Goal: Task Accomplishment & Management: Manage account settings

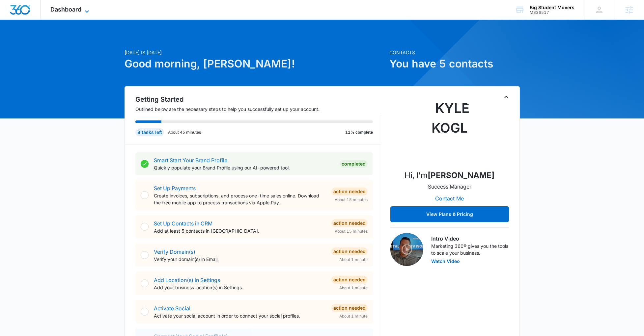
click at [86, 6] on div "Dashboard Apps Reputation Websites Forms CRM Email Social Payments POS Content …" at bounding box center [70, 9] width 60 height 19
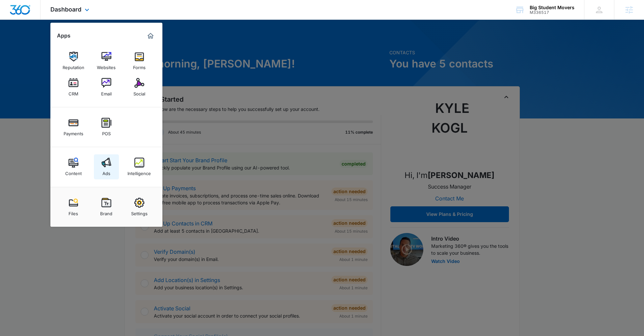
click at [105, 162] on img at bounding box center [106, 163] width 10 height 10
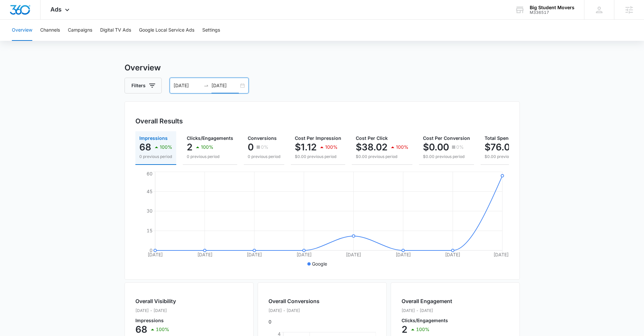
click at [222, 84] on input "09/15/2025" at bounding box center [224, 85] width 27 height 7
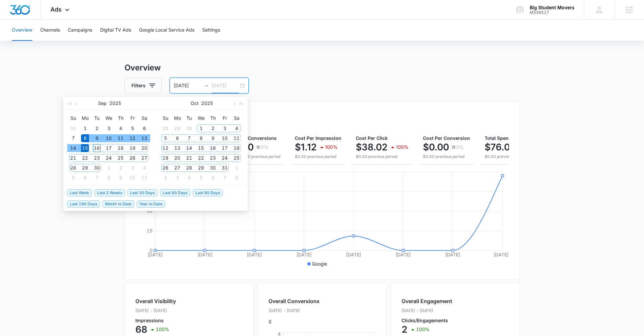
type input "09/15/2025"
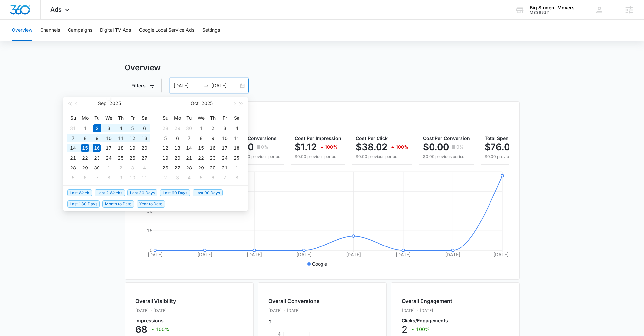
click at [113, 193] on span "Last 2 Weeks" at bounding box center [109, 192] width 30 height 7
type input "09/02/2025"
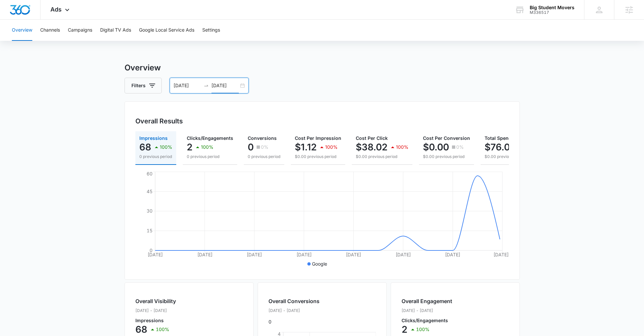
click at [221, 82] on input "[DATE]" at bounding box center [224, 85] width 27 height 7
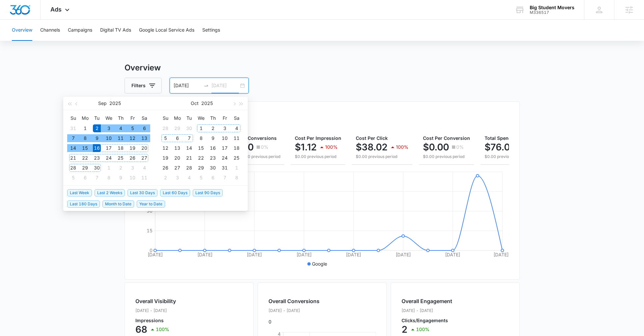
type input "[DATE]"
click at [83, 194] on span "Last Week" at bounding box center [79, 192] width 25 height 7
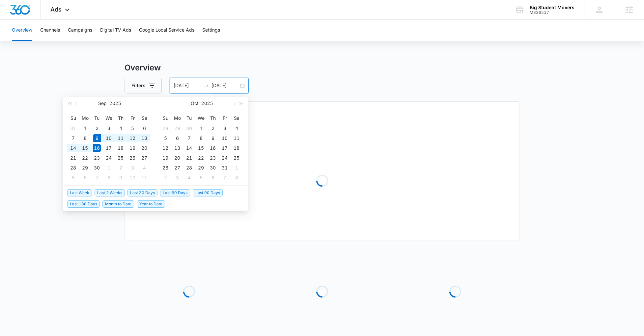
type input "[DATE]"
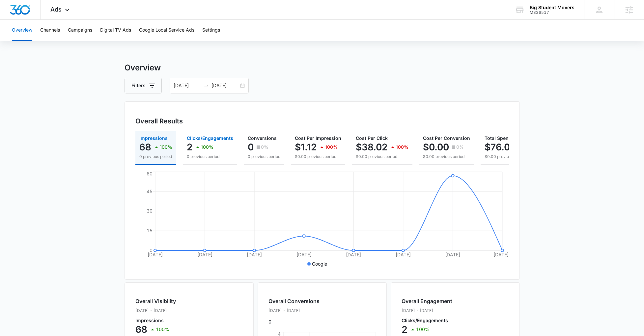
click at [207, 146] on p "100%" at bounding box center [207, 147] width 13 height 5
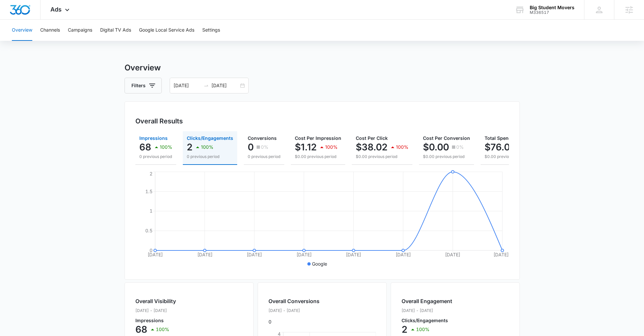
click at [161, 156] on p "0 previous period" at bounding box center [155, 157] width 33 height 6
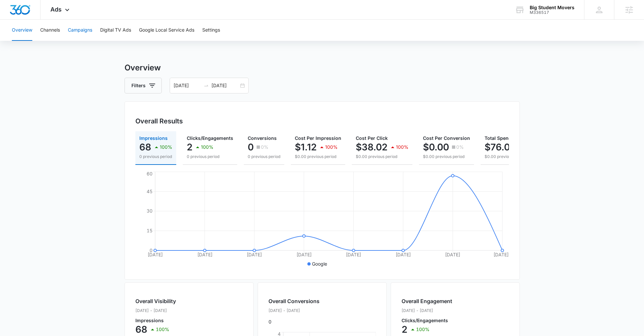
click at [71, 32] on button "Campaigns" at bounding box center [80, 30] width 24 height 21
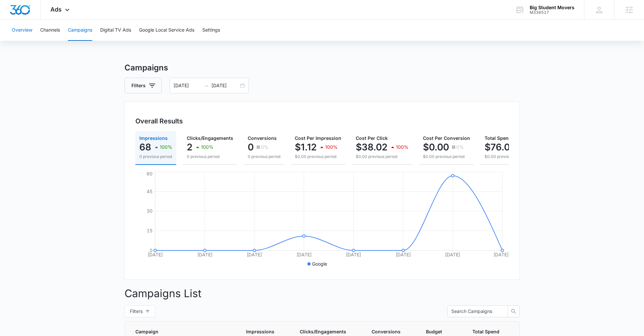
click at [25, 28] on button "Overview" at bounding box center [22, 30] width 20 height 21
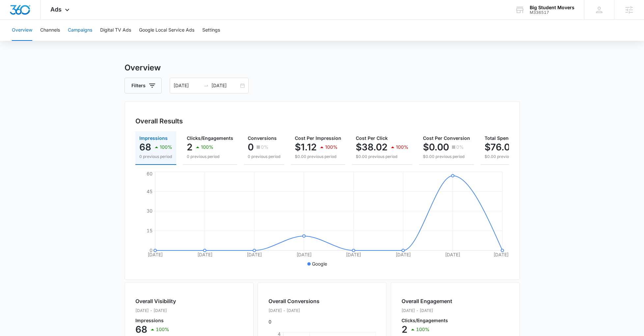
click at [78, 33] on button "Campaigns" at bounding box center [80, 30] width 24 height 21
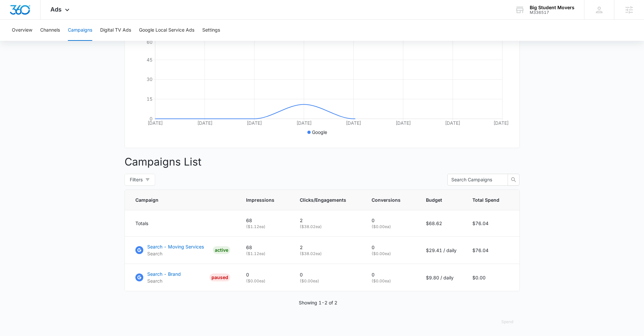
scroll to position [138, 0]
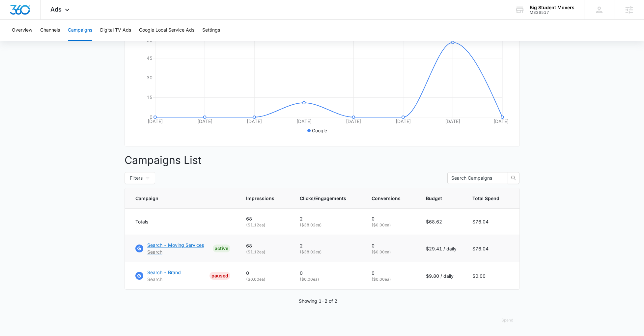
click at [191, 242] on p "Search - Moving Services" at bounding box center [175, 245] width 57 height 7
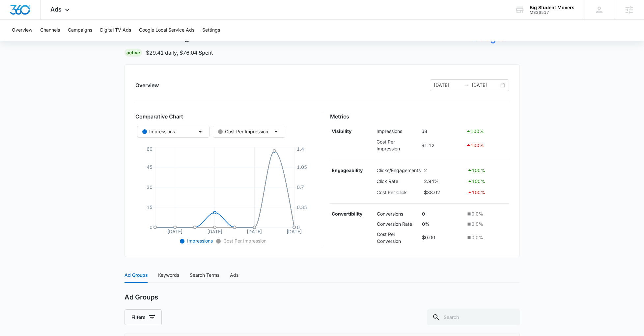
scroll to position [119, 0]
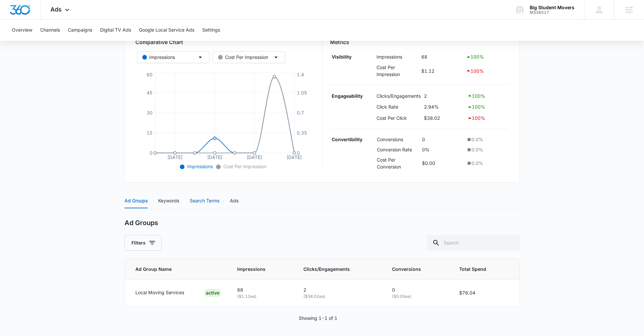
click at [205, 199] on div "Search Terms" at bounding box center [205, 200] width 30 height 7
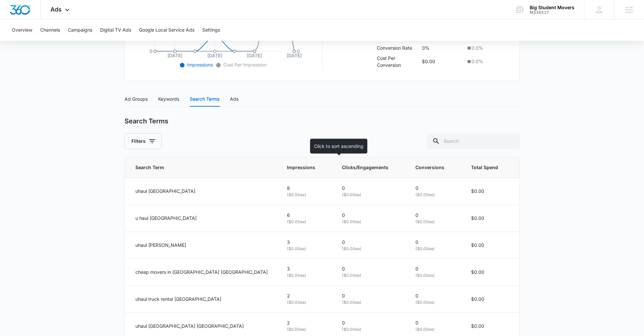
click at [342, 167] on span "Clicks/Engagements" at bounding box center [366, 167] width 48 height 7
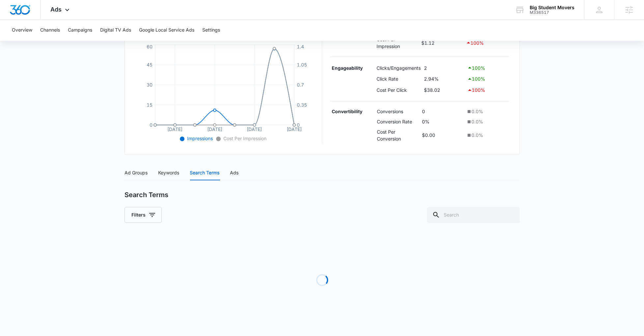
scroll to position [221, 0]
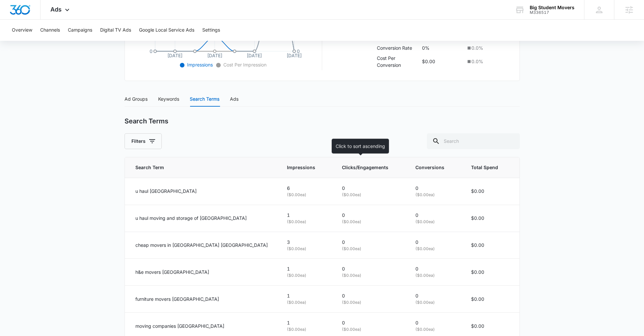
click at [342, 166] on span "Clicks/Engagements" at bounding box center [366, 167] width 48 height 7
click at [341, 172] on th "Clicks/Engagements" at bounding box center [370, 167] width 73 height 21
click at [349, 166] on span "Clicks/Engagements" at bounding box center [366, 167] width 48 height 7
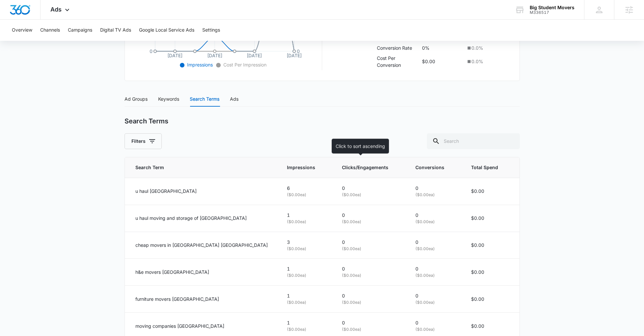
click at [349, 166] on span "Clicks/Engagements" at bounding box center [366, 167] width 48 height 7
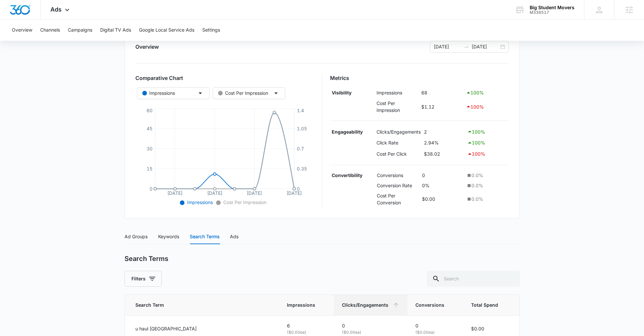
scroll to position [0, 0]
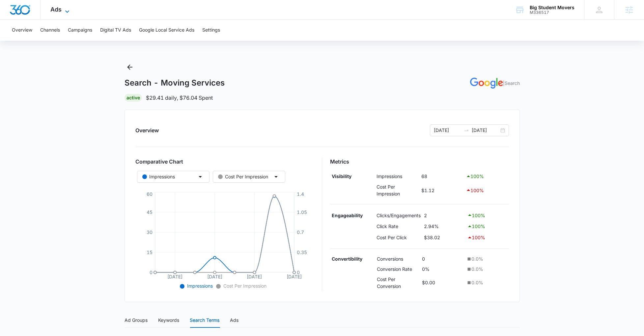
click at [57, 10] on span "Ads" at bounding box center [55, 9] width 11 height 7
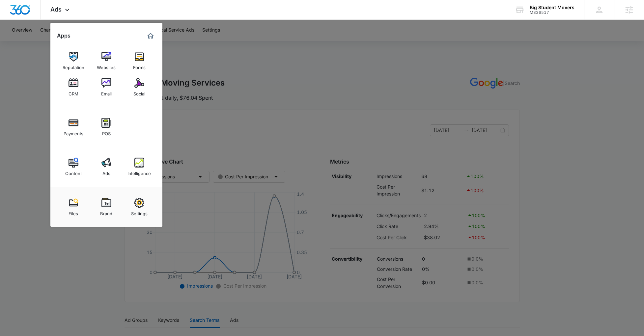
click at [299, 68] on div at bounding box center [322, 168] width 644 height 336
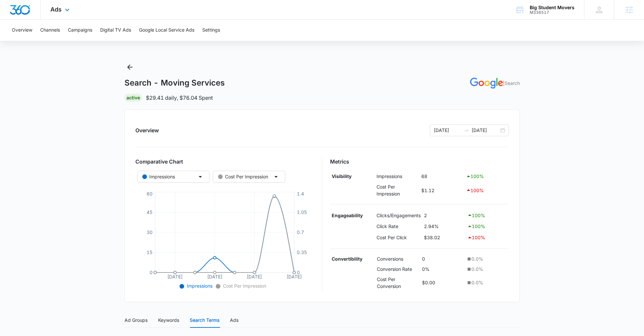
click at [27, 13] on img "Dashboard" at bounding box center [20, 10] width 21 height 10
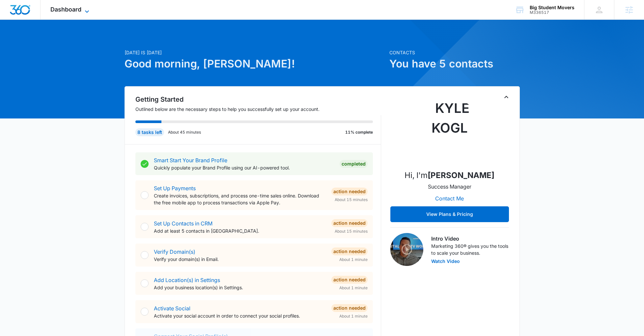
click at [80, 12] on span "Dashboard" at bounding box center [65, 9] width 31 height 7
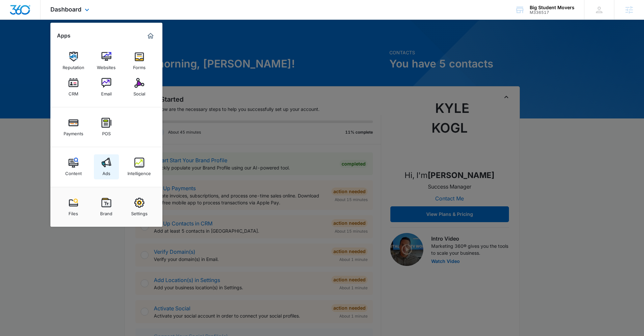
click at [111, 169] on link "Ads" at bounding box center [106, 166] width 25 height 25
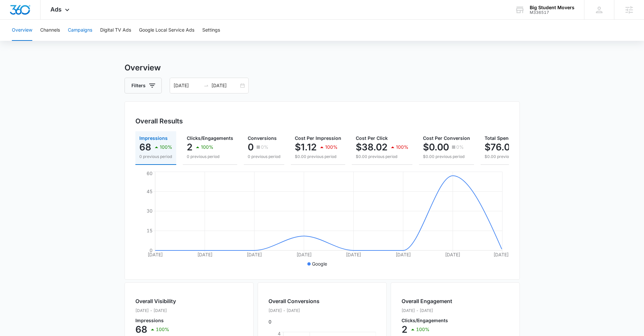
click at [80, 29] on button "Campaigns" at bounding box center [80, 30] width 24 height 21
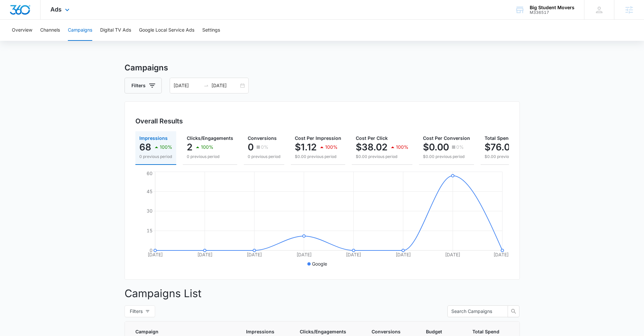
click at [65, 3] on div "Ads Apps Reputation Websites Forms CRM Email Social Payments POS Content Ads In…" at bounding box center [60, 9] width 40 height 19
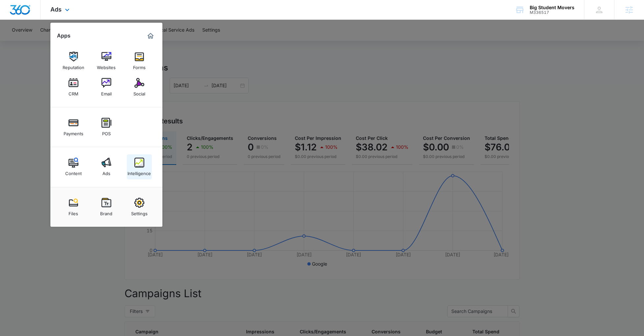
click at [143, 169] on div "Intelligence" at bounding box center [138, 172] width 23 height 9
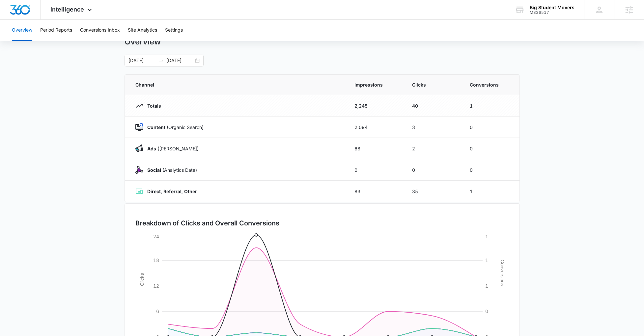
scroll to position [13, 0]
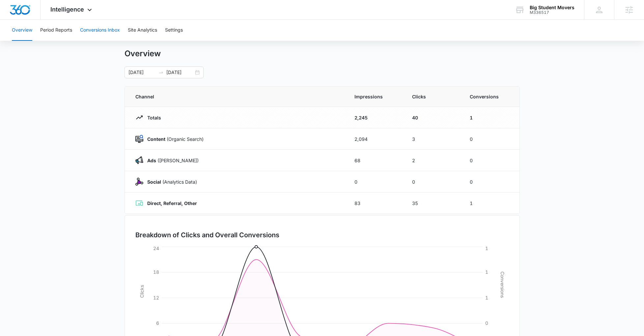
click at [102, 27] on button "Conversions Inbox" at bounding box center [100, 30] width 40 height 21
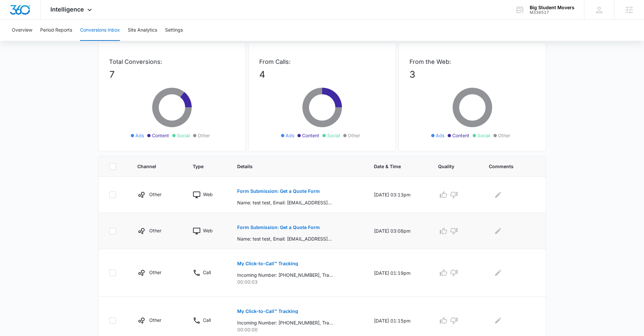
scroll to position [83, 0]
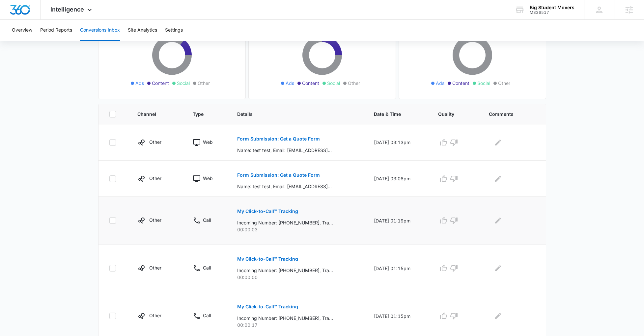
click at [264, 210] on p "My Click-to-Call™ Tracking" at bounding box center [267, 211] width 61 height 5
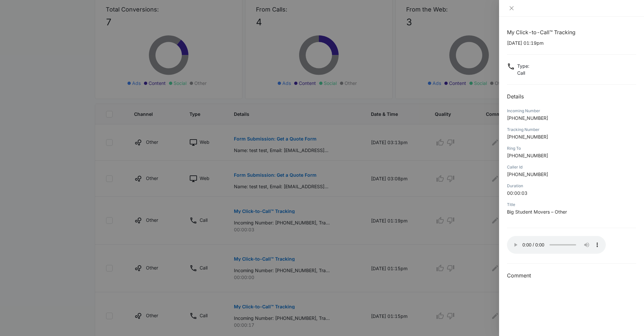
click at [63, 246] on div at bounding box center [322, 168] width 644 height 336
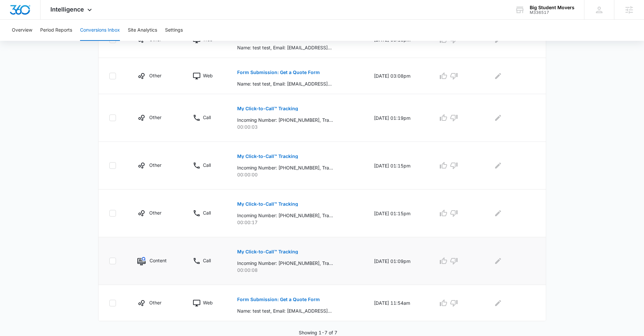
scroll to position [0, 0]
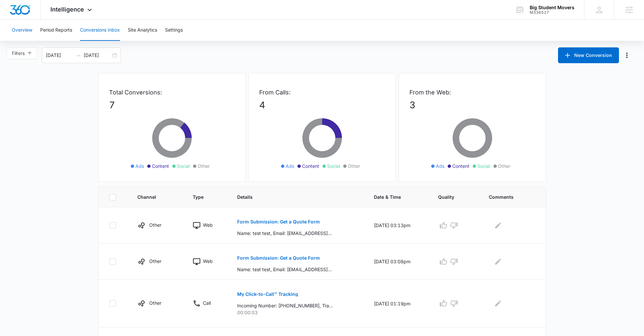
click at [26, 31] on button "Overview" at bounding box center [22, 30] width 20 height 21
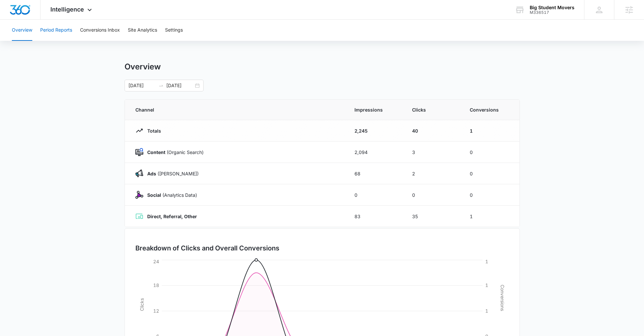
click at [62, 27] on button "Period Reports" at bounding box center [56, 30] width 32 height 21
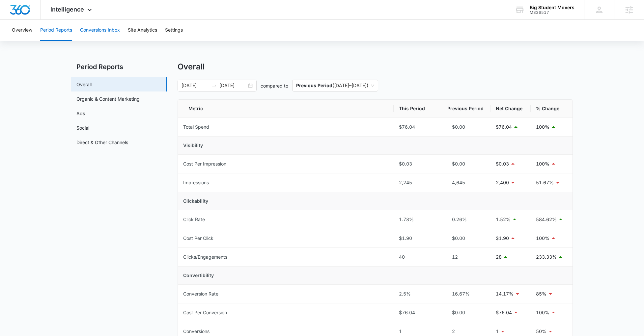
click at [99, 31] on button "Conversions Inbox" at bounding box center [100, 30] width 40 height 21
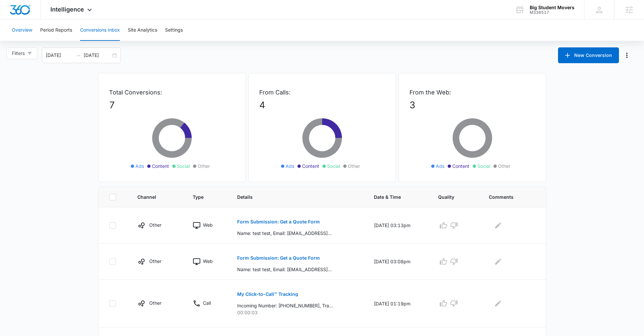
click at [22, 32] on button "Overview" at bounding box center [22, 30] width 20 height 21
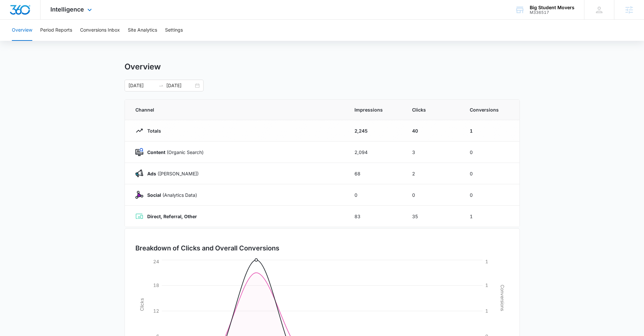
click at [79, 14] on div "Intelligence Apps Reputation Websites Forms CRM Email Social Payments POS Conte…" at bounding box center [71, 9] width 63 height 19
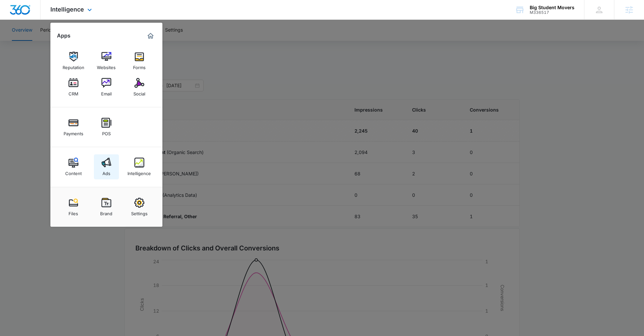
click at [107, 169] on div "Ads" at bounding box center [106, 172] width 8 height 9
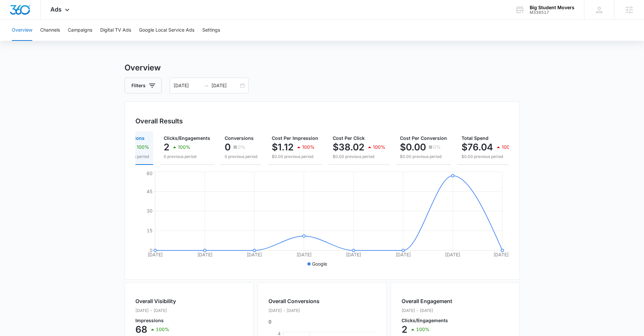
scroll to position [0, 32]
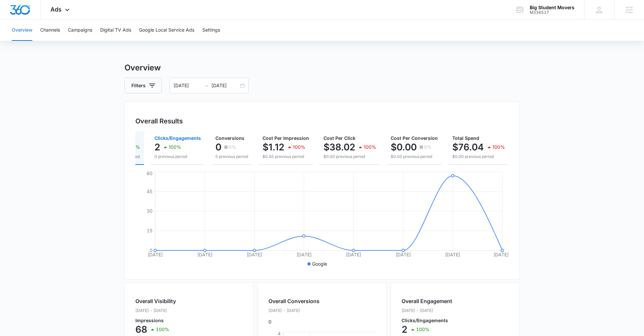
click at [177, 151] on div "100%" at bounding box center [171, 147] width 20 height 13
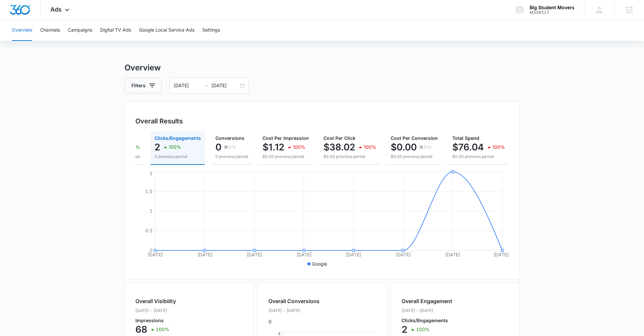
scroll to position [0, 0]
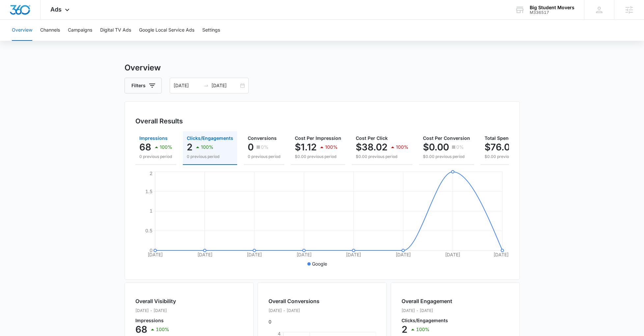
click at [167, 150] on div "100%" at bounding box center [162, 147] width 20 height 13
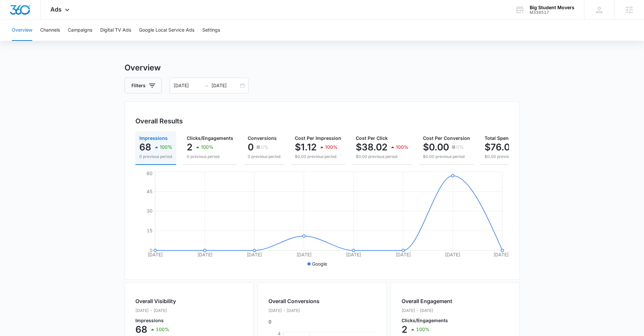
click at [571, 259] on main "Overview Filters 09/09/2025 09/16/2025 Overall Results Impressions 68 100% 0 pr…" at bounding box center [322, 298] width 644 height 473
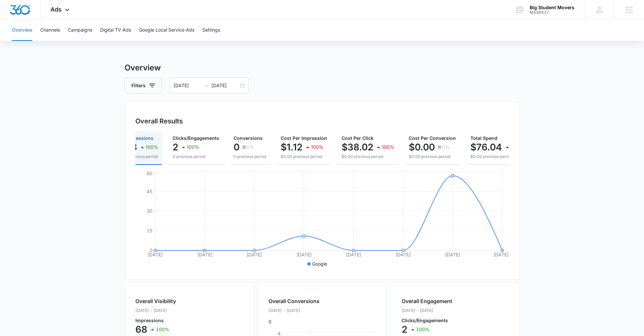
scroll to position [0, 32]
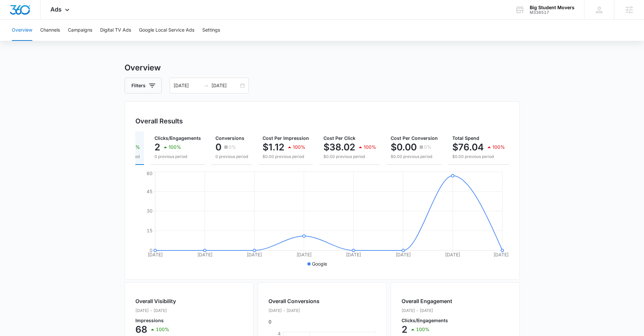
click at [582, 265] on main "Overview Filters 09/09/2025 09/16/2025 Overall Results Impressions 68 100% 0 pr…" at bounding box center [322, 298] width 644 height 473
click at [573, 218] on main "Overview Filters 09/09/2025 09/16/2025 Overall Results Impressions 68 100% 0 pr…" at bounding box center [322, 298] width 644 height 473
click at [85, 29] on button "Campaigns" at bounding box center [80, 30] width 24 height 21
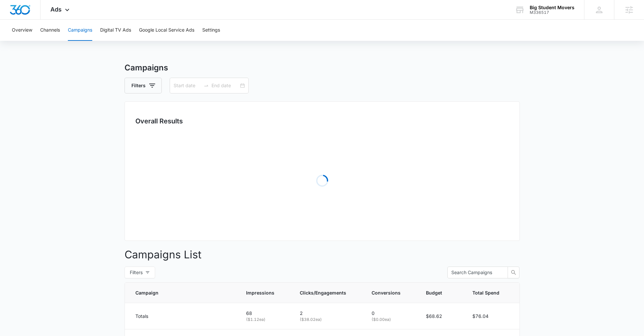
type input "[DATE]"
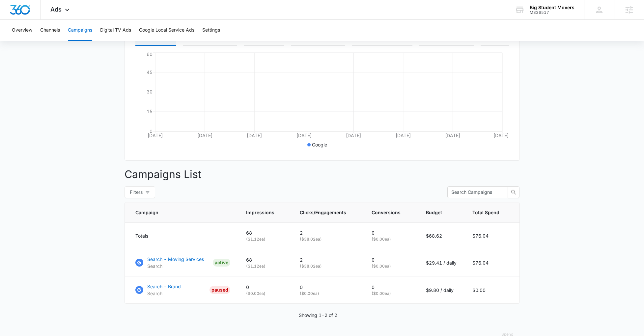
scroll to position [140, 0]
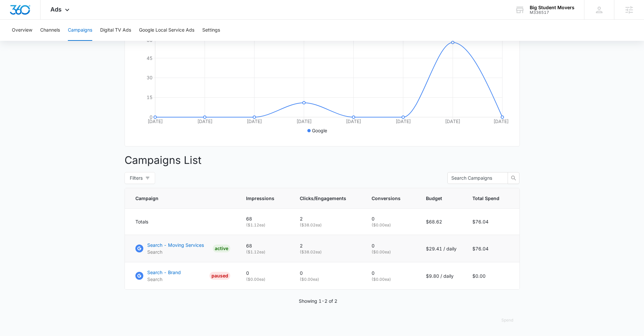
drag, startPoint x: 325, startPoint y: 254, endPoint x: 294, endPoint y: 243, distance: 32.4
click at [294, 243] on td "2 ( $38.02 ea)" at bounding box center [328, 248] width 72 height 27
click at [588, 279] on main "Campaigns Filters [DATE] [DATE] Overall Results Impressions 68 100% 0 previous …" at bounding box center [322, 133] width 644 height 408
drag, startPoint x: 463, startPoint y: 245, endPoint x: 139, endPoint y: 240, distance: 323.6
click at [139, 240] on tr "Search - Moving Services Search ACTIVE 68 ( $1.12 ea) 2 ( $38.02 ea) 0 ( $0.00 …" at bounding box center [322, 248] width 394 height 27
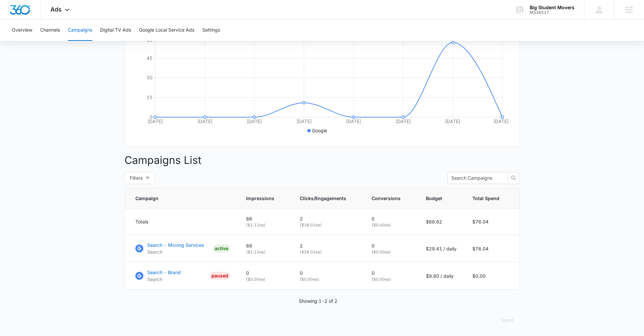
click at [553, 259] on main "Campaigns Filters [DATE] [DATE] Overall Results Impressions 68 100% 0 previous …" at bounding box center [322, 133] width 644 height 408
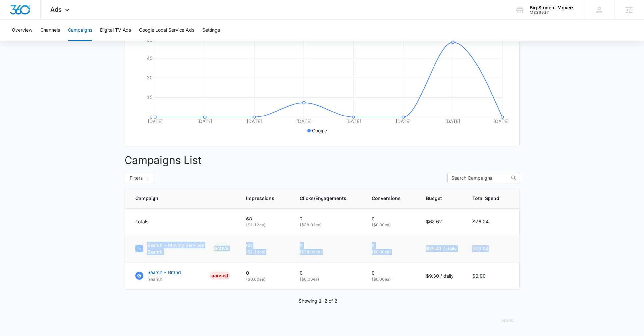
drag, startPoint x: 498, startPoint y: 249, endPoint x: 132, endPoint y: 242, distance: 365.8
click at [132, 242] on tr "Search - Moving Services Search ACTIVE 68 ( $1.12 ea) 2 ( $38.02 ea) 0 ( $0.00 …" at bounding box center [322, 248] width 394 height 27
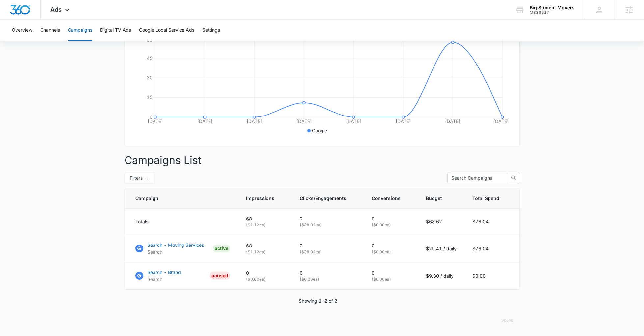
click at [557, 283] on main "Campaigns Filters [DATE] [DATE] Overall Results Impressions 68 100% 0 previous …" at bounding box center [322, 133] width 644 height 408
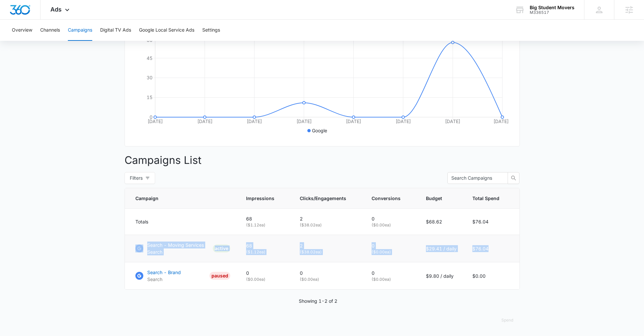
drag, startPoint x: 490, startPoint y: 247, endPoint x: 147, endPoint y: 241, distance: 343.1
click at [132, 246] on tr "Search - Moving Services Search ACTIVE 68 ( $1.12 ea) 2 ( $38.02 ea) 0 ( $0.00 …" at bounding box center [322, 248] width 394 height 27
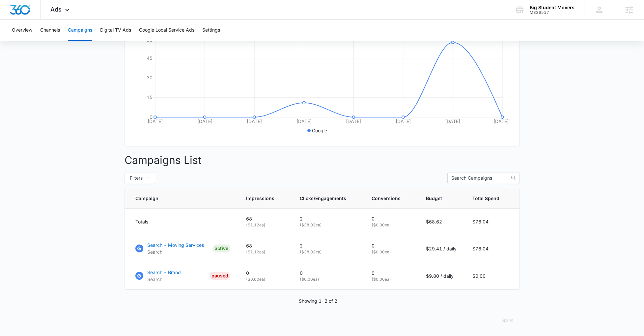
click at [538, 250] on main "Campaigns Filters [DATE] [DATE] Overall Results Impressions 68 100% 0 previous …" at bounding box center [322, 133] width 644 height 408
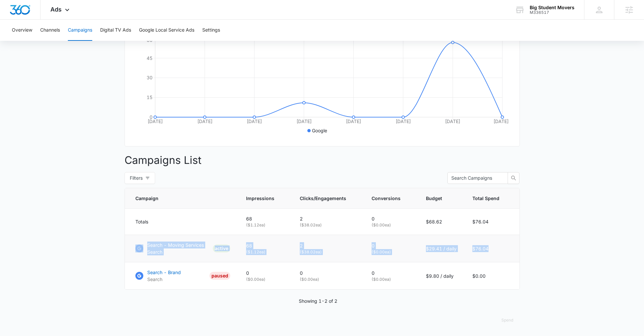
drag, startPoint x: 486, startPoint y: 250, endPoint x: 128, endPoint y: 238, distance: 358.4
click at [128, 238] on tr "Search - Moving Services Search ACTIVE 68 ( $1.12 ea) 2 ( $38.02 ea) 0 ( $0.00 …" at bounding box center [322, 248] width 394 height 27
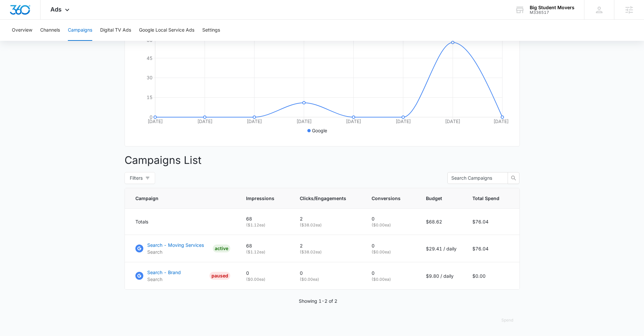
click at [539, 252] on main "Campaigns Filters [DATE] [DATE] Overall Results Impressions 68 100% 0 previous …" at bounding box center [322, 133] width 644 height 408
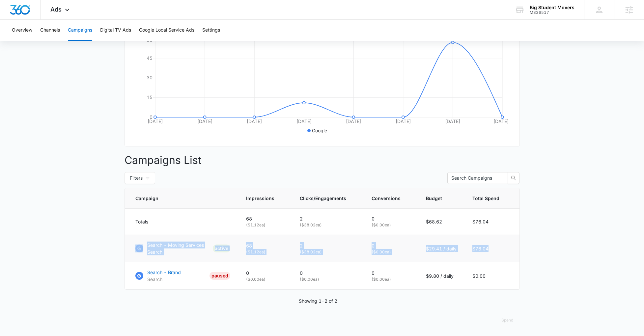
drag, startPoint x: 479, startPoint y: 248, endPoint x: 145, endPoint y: 246, distance: 334.8
click at [145, 246] on tr "Search - Moving Services Search ACTIVE 68 ( $1.12 ea) 2 ( $38.02 ea) 0 ( $0.00 …" at bounding box center [322, 248] width 394 height 27
click at [497, 246] on td "$76.04" at bounding box center [491, 248] width 55 height 27
drag, startPoint x: 492, startPoint y: 250, endPoint x: 165, endPoint y: 241, distance: 327.3
click at [165, 241] on tr "Search - Moving Services Search ACTIVE 68 ( $1.12 ea) 2 ( $38.02 ea) 0 ( $0.00 …" at bounding box center [322, 248] width 394 height 27
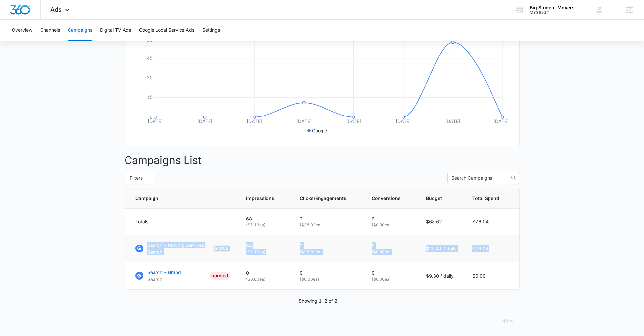
click at [165, 242] on p "Search - Moving Services" at bounding box center [175, 245] width 57 height 7
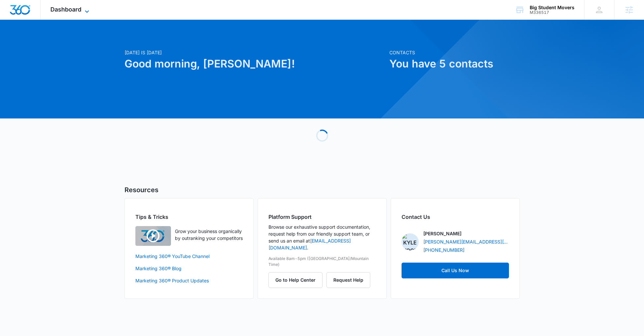
click at [75, 8] on span "Dashboard" at bounding box center [65, 9] width 31 height 7
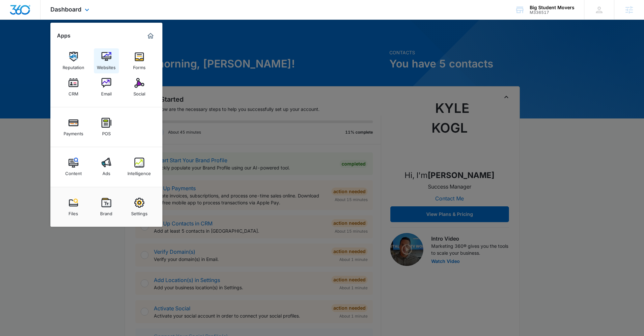
click at [107, 61] on img at bounding box center [106, 57] width 10 height 10
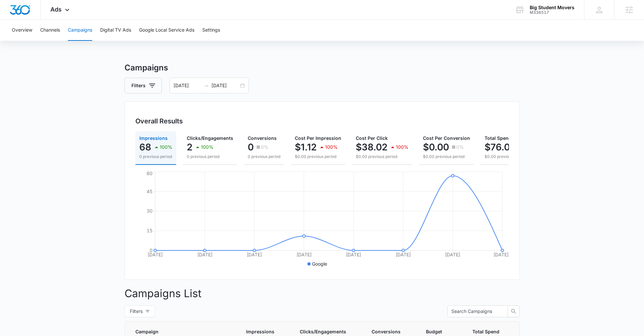
click at [560, 232] on main "Campaigns Filters [DATE] [DATE] Overall Results Impressions 68 100% 0 previous …" at bounding box center [322, 266] width 644 height 408
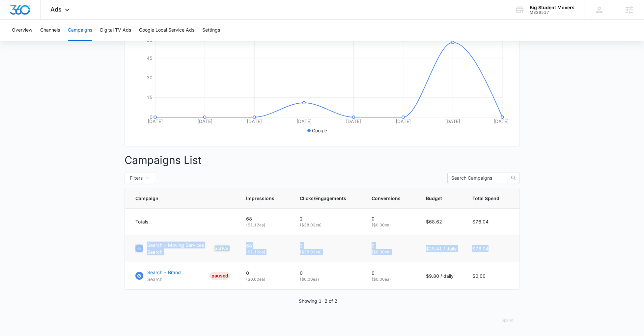
drag, startPoint x: 489, startPoint y: 251, endPoint x: 127, endPoint y: 247, distance: 361.5
click at [132, 247] on tr "Search - Moving Services Search ACTIVE 68 ( $1.12 ea) 2 ( $38.02 ea) 0 ( $0.00 …" at bounding box center [322, 248] width 394 height 27
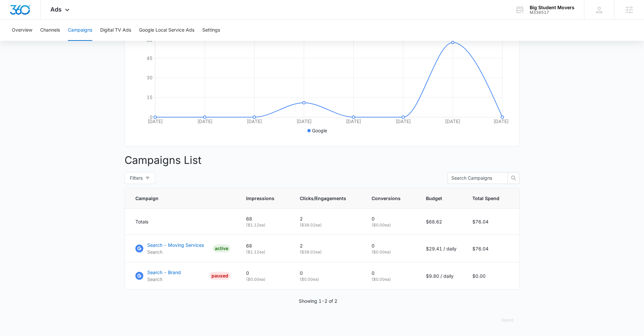
click at [94, 251] on main "Campaigns Filters [DATE] [DATE] Overall Results Impressions 68 100% 0 previous …" at bounding box center [322, 133] width 644 height 408
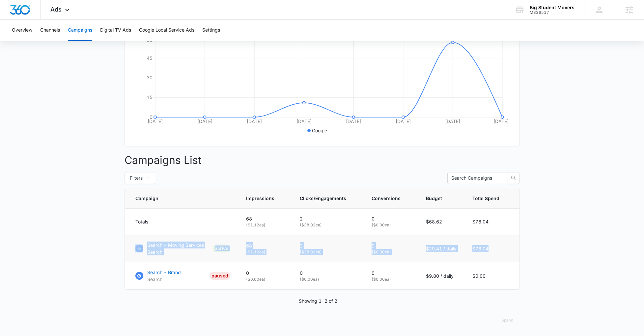
drag, startPoint x: 495, startPoint y: 249, endPoint x: 132, endPoint y: 247, distance: 363.1
click at [132, 247] on tr "Search - Moving Services Search ACTIVE 68 ( $1.12 ea) 2 ( $38.02 ea) 0 ( $0.00 …" at bounding box center [322, 248] width 394 height 27
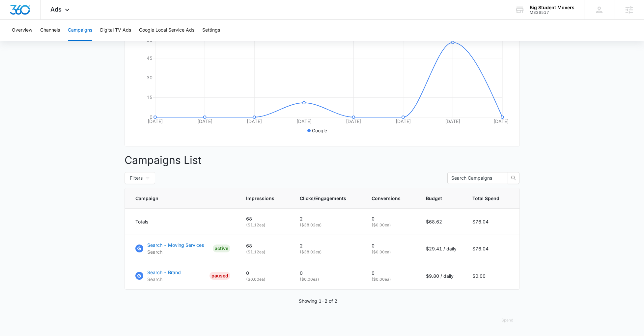
click at [89, 258] on main "Campaigns Filters [DATE] [DATE] Overall Results Impressions 68 100% 0 previous …" at bounding box center [322, 133] width 644 height 408
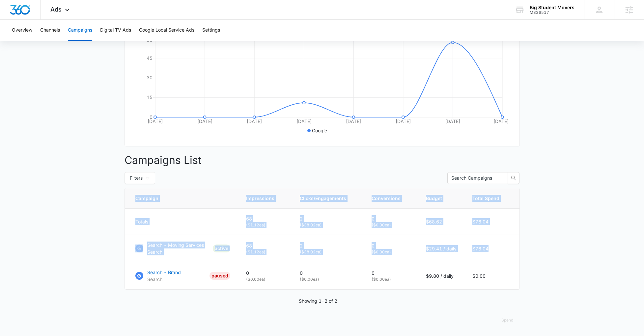
drag, startPoint x: 506, startPoint y: 252, endPoint x: 111, endPoint y: 243, distance: 395.1
click at [111, 243] on main "Campaigns Filters [DATE] [DATE] Overall Results Impressions 68 100% 0 previous …" at bounding box center [322, 133] width 644 height 408
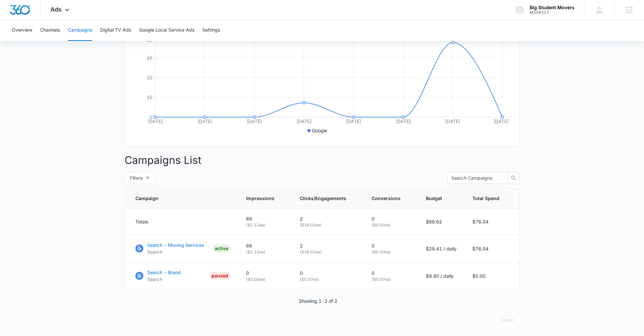
drag, startPoint x: 91, startPoint y: 277, endPoint x: 107, endPoint y: 282, distance: 16.9
click at [90, 278] on main "Campaigns Filters [DATE] [DATE] Overall Results Impressions 68 100% 0 previous …" at bounding box center [322, 133] width 644 height 408
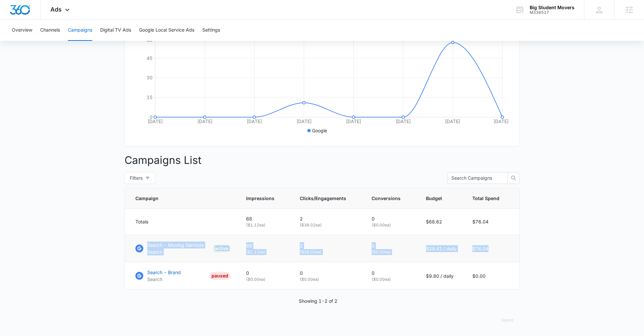
drag, startPoint x: 496, startPoint y: 250, endPoint x: 172, endPoint y: 241, distance: 324.4
click at [172, 241] on tr "Search - Moving Services Search ACTIVE 68 ( $1.12 ea) 2 ( $38.02 ea) 0 ( $0.00 …" at bounding box center [322, 248] width 394 height 27
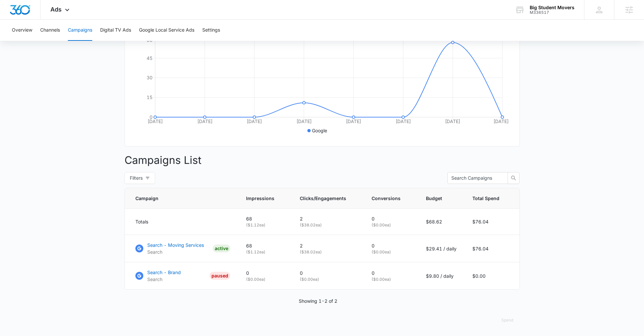
drag, startPoint x: 87, startPoint y: 257, endPoint x: 103, endPoint y: 261, distance: 16.8
click at [87, 257] on main "Campaigns Filters [DATE] [DATE] Overall Results Impressions 68 100% 0 previous …" at bounding box center [322, 133] width 644 height 408
drag, startPoint x: 502, startPoint y: 250, endPoint x: 100, endPoint y: 258, distance: 402.0
click at [125, 248] on tr "Search - Moving Services Search ACTIVE 68 ( $1.12 ea) 2 ( $38.02 ea) 0 ( $0.00 …" at bounding box center [322, 248] width 394 height 27
drag, startPoint x: 69, startPoint y: 273, endPoint x: 83, endPoint y: 279, distance: 15.2
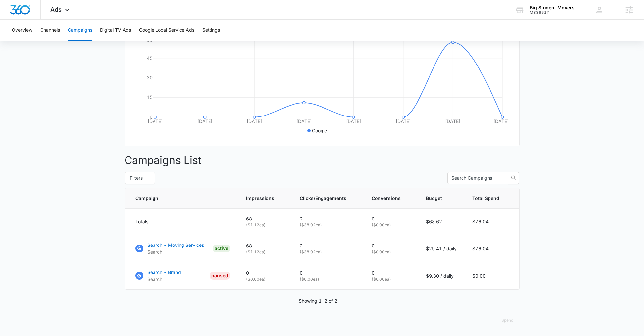
click at [69, 274] on main "Campaigns Filters [DATE] [DATE] Overall Results Impressions 68 100% 0 previous …" at bounding box center [322, 133] width 644 height 408
click at [558, 249] on main "Campaigns Filters [DATE] [DATE] Overall Results Impressions 68 100% 0 previous …" at bounding box center [322, 133] width 644 height 408
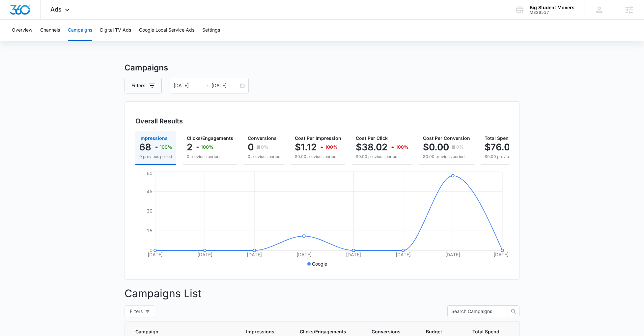
click at [571, 224] on main "Campaigns Filters [DATE] [DATE] Overall Results Impressions 68 100% 0 previous …" at bounding box center [322, 266] width 644 height 408
